Goal: Navigation & Orientation: Find specific page/section

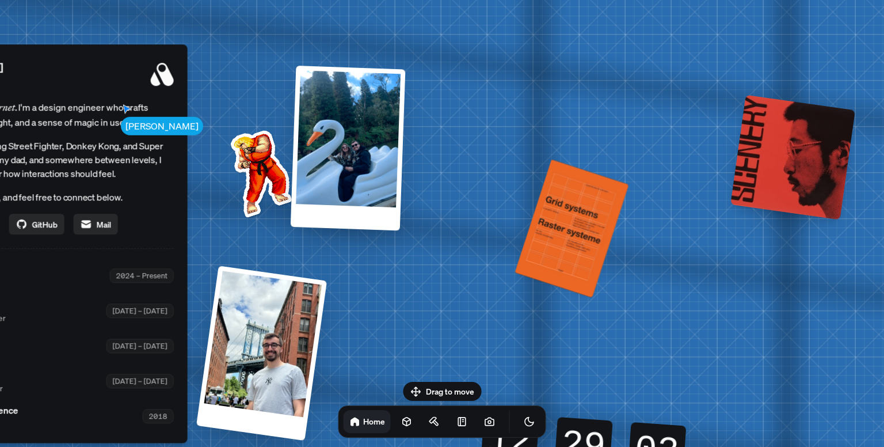
click at [62, 433] on div "[PERSON_NAME] Design Engineer Welcome to my space on the internet. I'm a design…" at bounding box center [24, 243] width 327 height 398
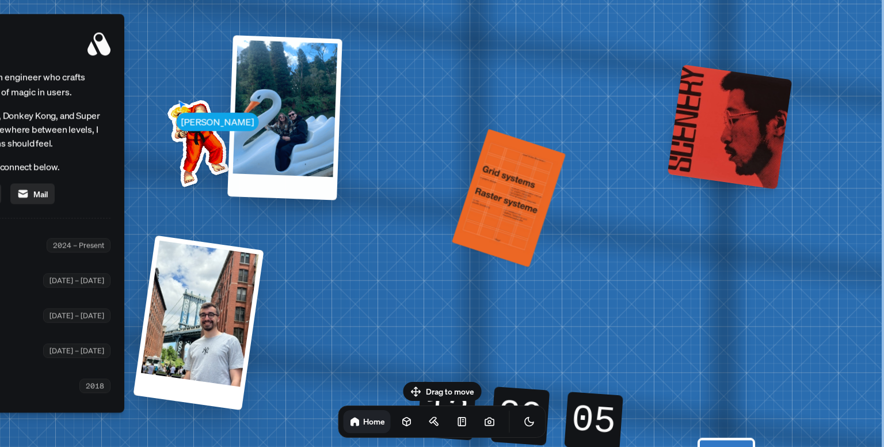
drag, startPoint x: 548, startPoint y: 186, endPoint x: 373, endPoint y: 155, distance: 177.6
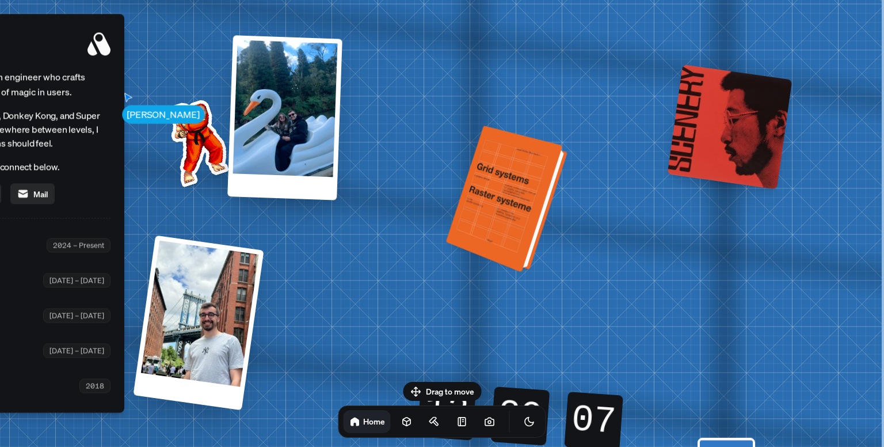
click at [516, 185] on div at bounding box center [508, 199] width 113 height 141
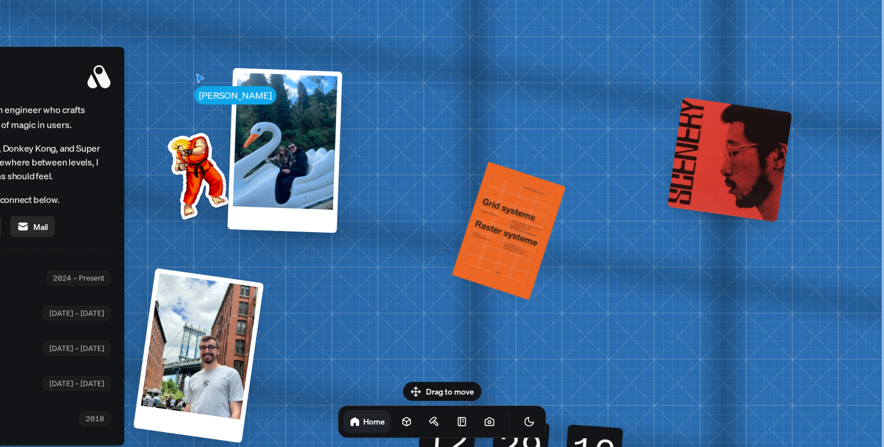
drag, startPoint x: 548, startPoint y: 175, endPoint x: 421, endPoint y: 208, distance: 131.7
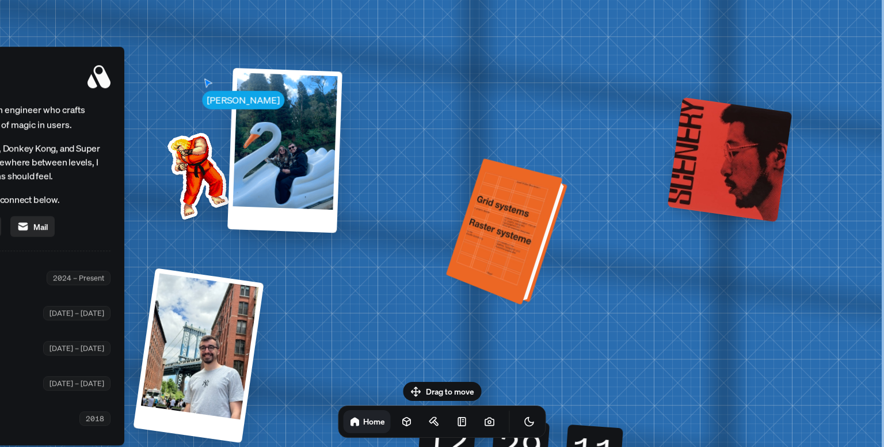
click at [495, 222] on div at bounding box center [508, 232] width 113 height 141
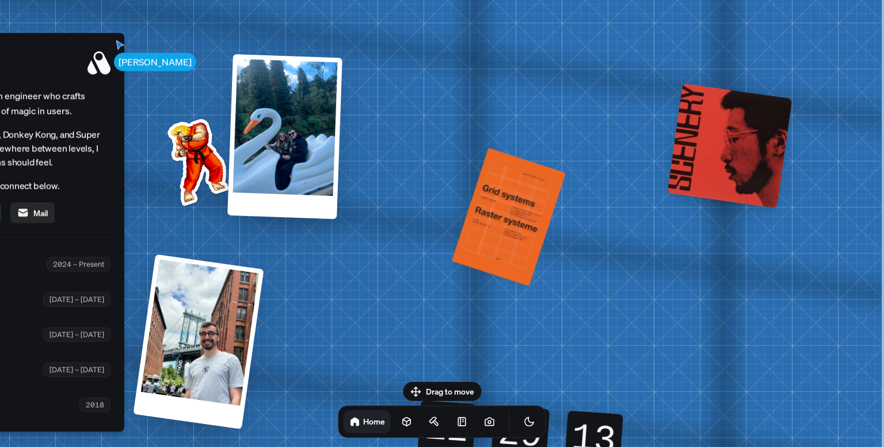
drag, startPoint x: 502, startPoint y: 227, endPoint x: 450, endPoint y: 213, distance: 54.2
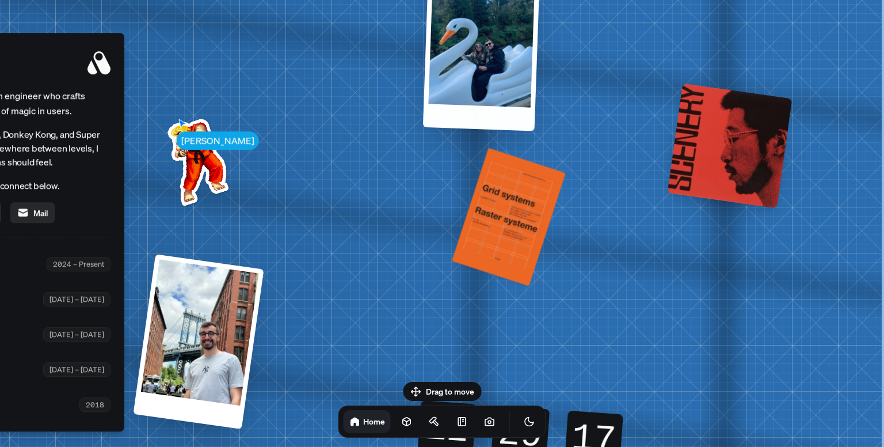
drag, startPoint x: 265, startPoint y: 172, endPoint x: 449, endPoint y: 62, distance: 214.4
click at [449, 62] on div at bounding box center [481, 46] width 117 height 167
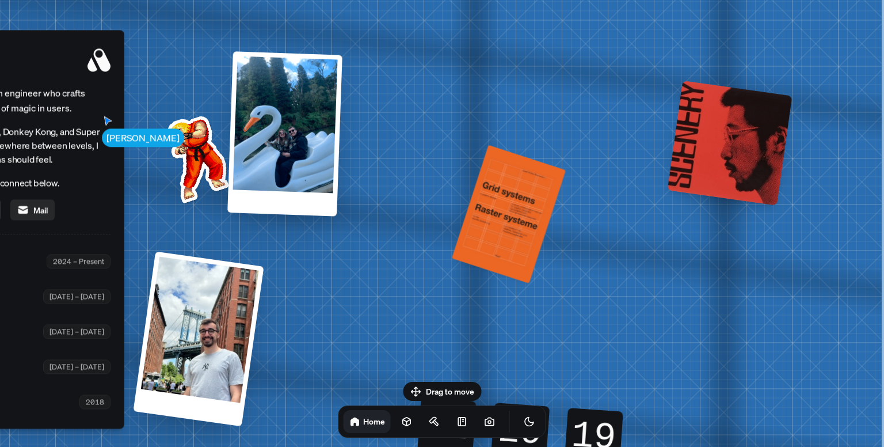
drag, startPoint x: 527, startPoint y: 181, endPoint x: 407, endPoint y: 177, distance: 119.8
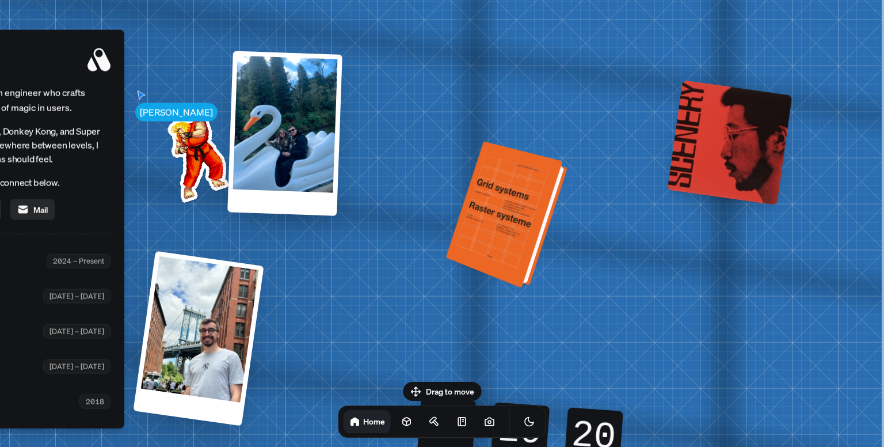
click at [482, 203] on div at bounding box center [508, 215] width 113 height 141
click at [525, 201] on div at bounding box center [508, 215] width 113 height 141
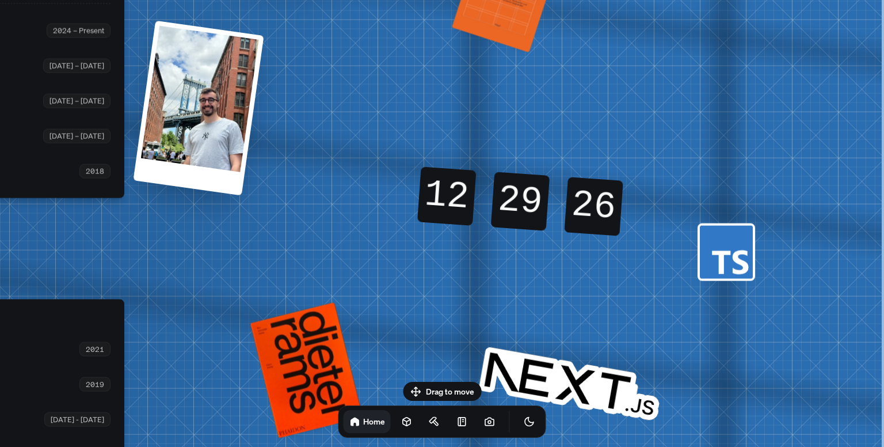
click at [442, 180] on div "12 12" at bounding box center [447, 182] width 57 height 32
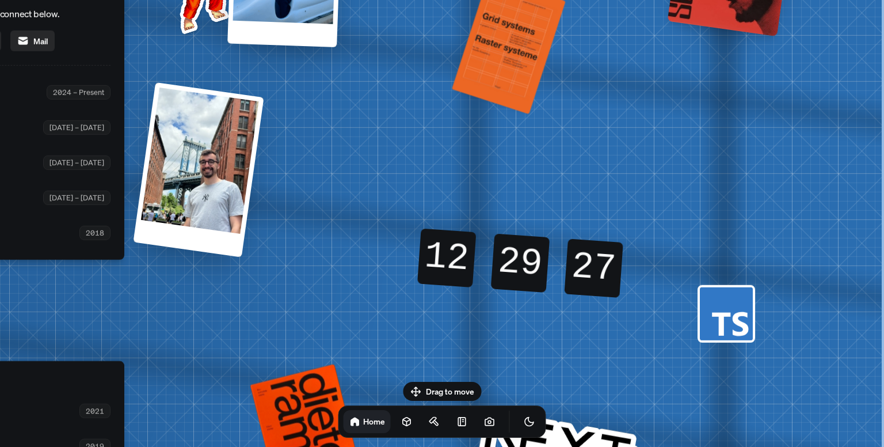
drag, startPoint x: 442, startPoint y: 180, endPoint x: 433, endPoint y: 167, distance: 16.0
click at [433, 228] on div "12 12" at bounding box center [447, 244] width 57 height 32
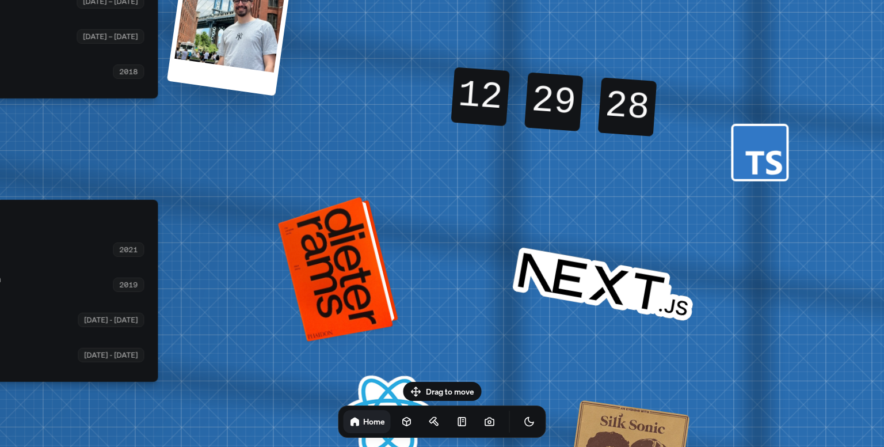
drag, startPoint x: 320, startPoint y: 355, endPoint x: 354, endPoint y: 263, distance: 98.1
click at [354, 263] on div at bounding box center [340, 267] width 112 height 139
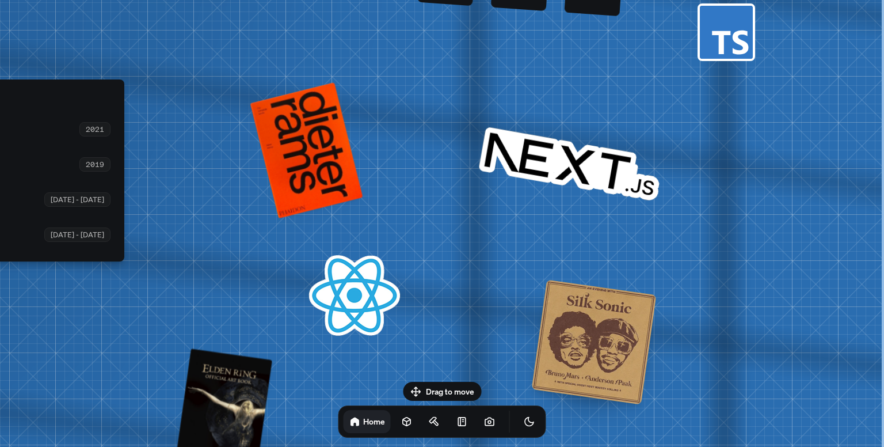
drag, startPoint x: 680, startPoint y: 164, endPoint x: 375, endPoint y: 392, distance: 381.0
click at [375, 0] on body "[PERSON_NAME] [PERSON_NAME] Design Engineer Welcome to my space on the internet…" at bounding box center [442, 0] width 884 height 0
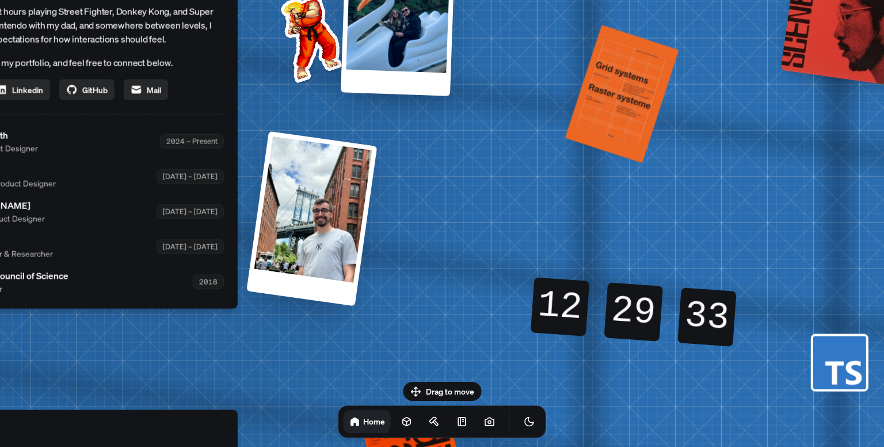
drag, startPoint x: 582, startPoint y: 148, endPoint x: 762, endPoint y: 447, distance: 348.7
click at [762, 0] on html "[PERSON_NAME] [PERSON_NAME] Design Engineer Welcome to my space on the internet…" at bounding box center [442, 0] width 884 height 0
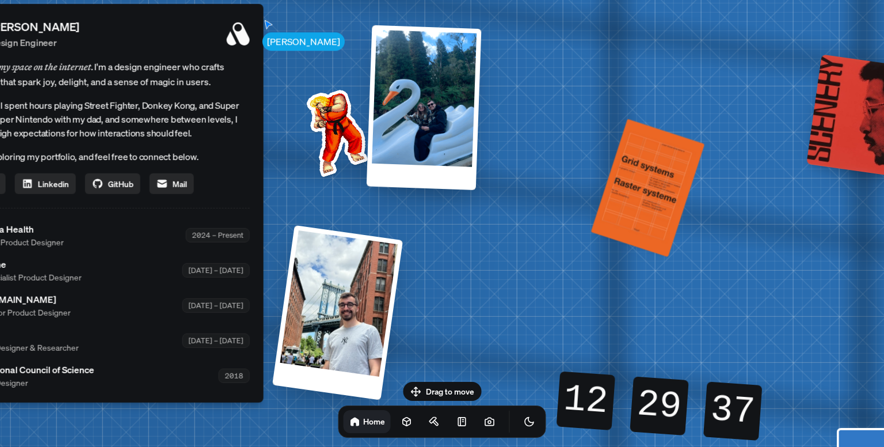
drag, startPoint x: 660, startPoint y: 308, endPoint x: 604, endPoint y: 261, distance: 73.2
click at [604, 339] on div "12 12 12 12 29 29 29 29 36 37 37 36" at bounding box center [659, 405] width 247 height 132
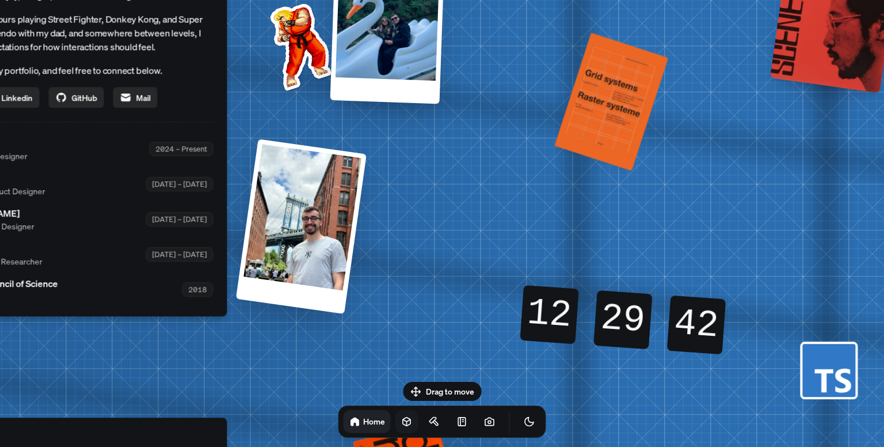
click at [401, 422] on icon at bounding box center [407, 421] width 12 height 12
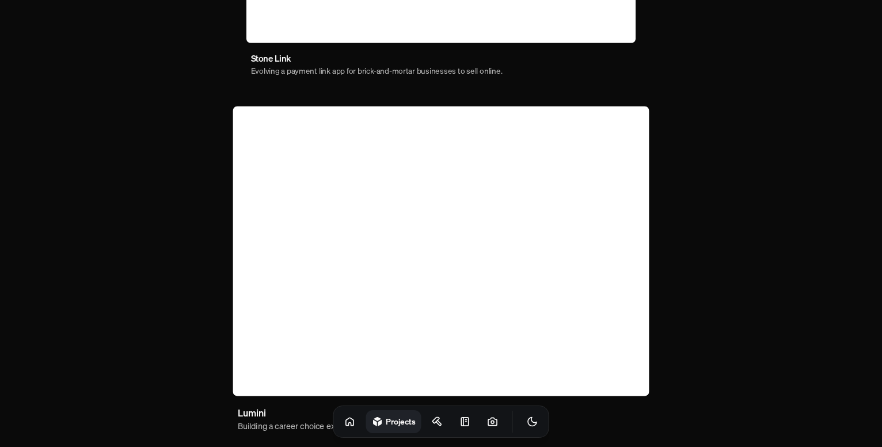
scroll to position [740, 0]
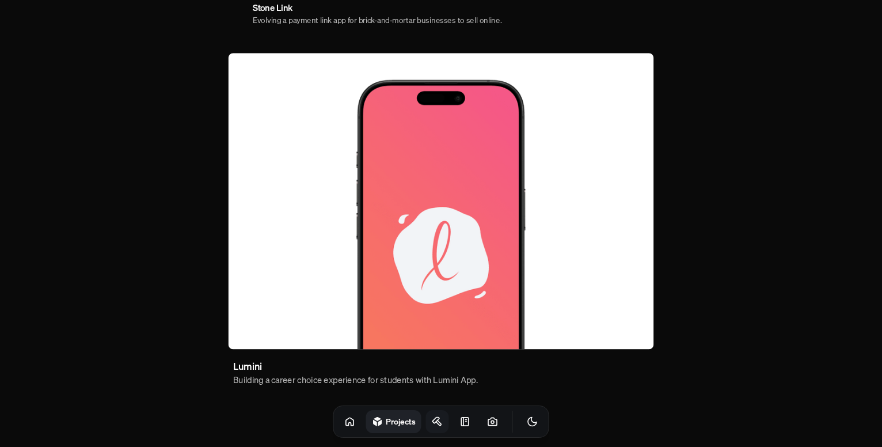
click at [432, 425] on icon at bounding box center [438, 421] width 12 height 12
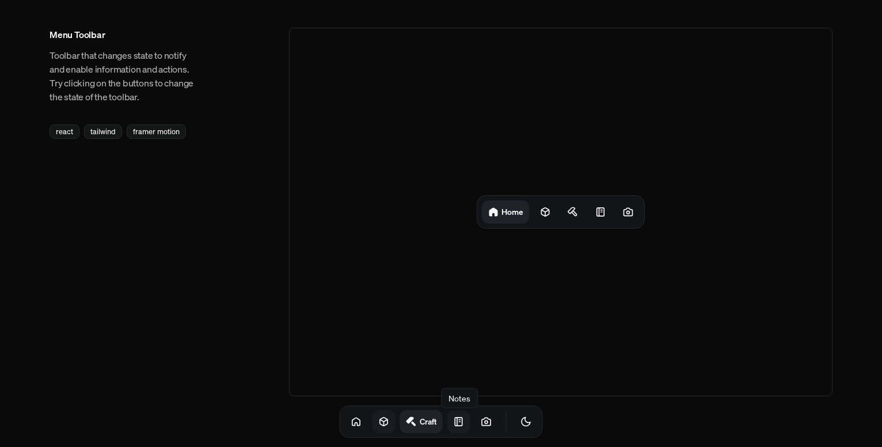
click at [455, 423] on icon at bounding box center [458, 421] width 7 height 8
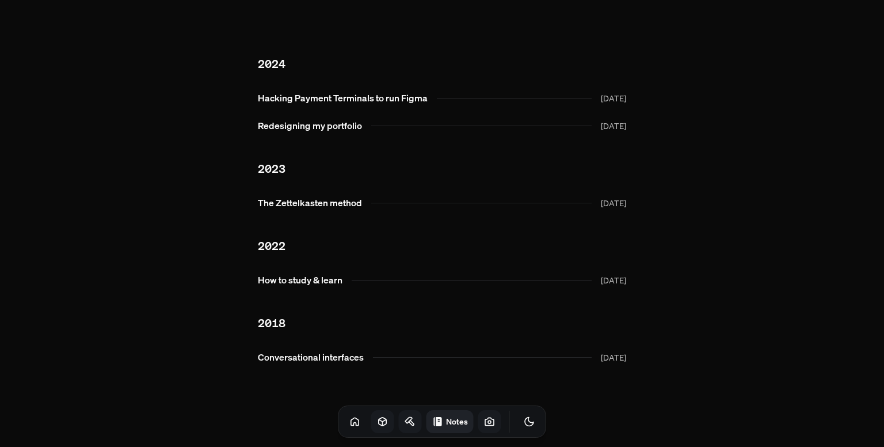
click at [478, 425] on link at bounding box center [489, 421] width 23 height 23
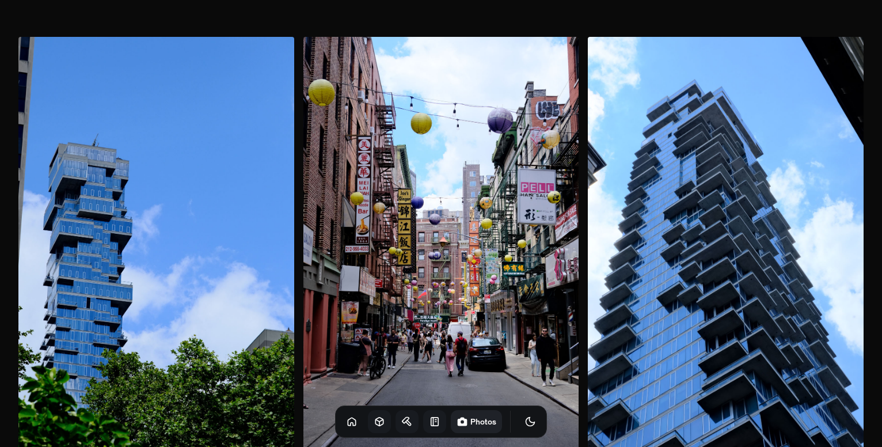
click at [429, 422] on icon at bounding box center [435, 421] width 12 height 12
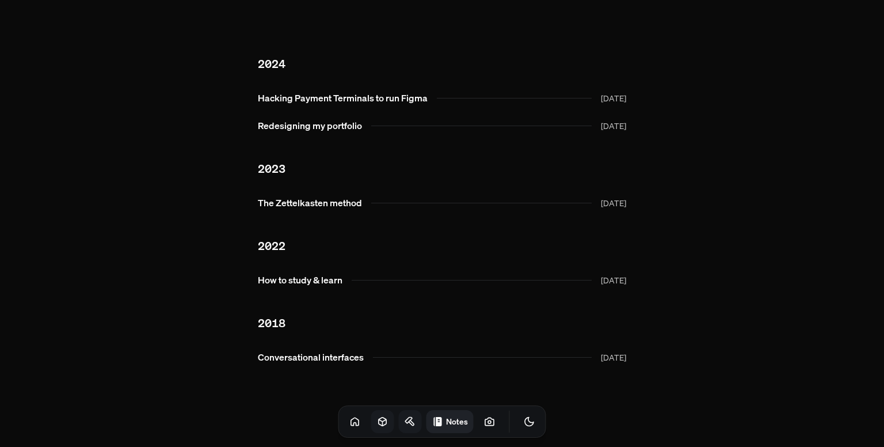
click at [399, 427] on link at bounding box center [410, 421] width 23 height 23
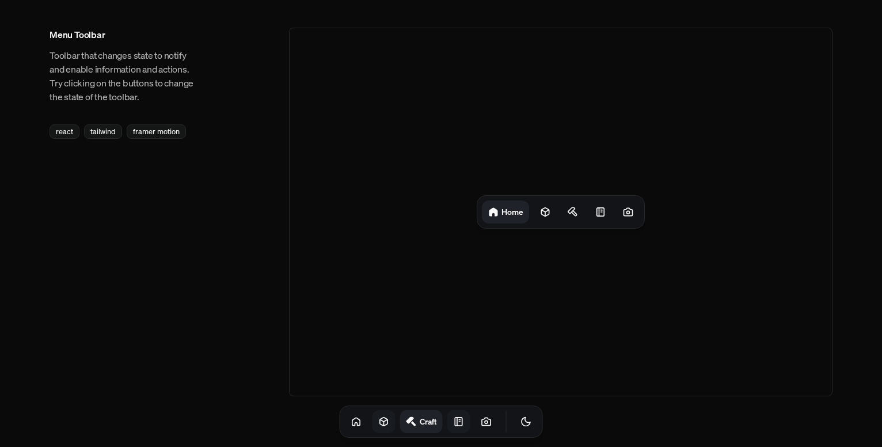
click at [378, 424] on icon at bounding box center [384, 421] width 12 height 12
